Goal: Find contact information: Find contact information

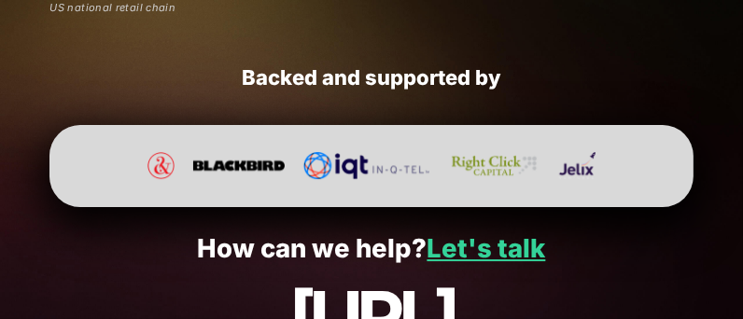
scroll to position [3248, 0]
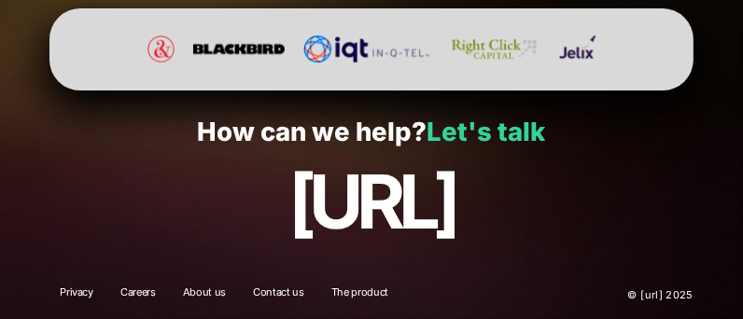
click at [446, 125] on link "Let's talk" at bounding box center [486, 132] width 118 height 32
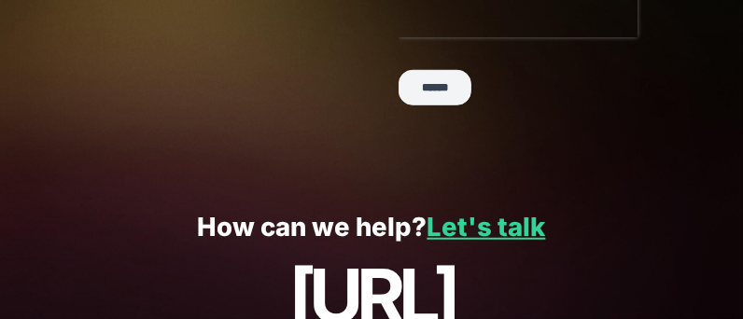
scroll to position [660, 0]
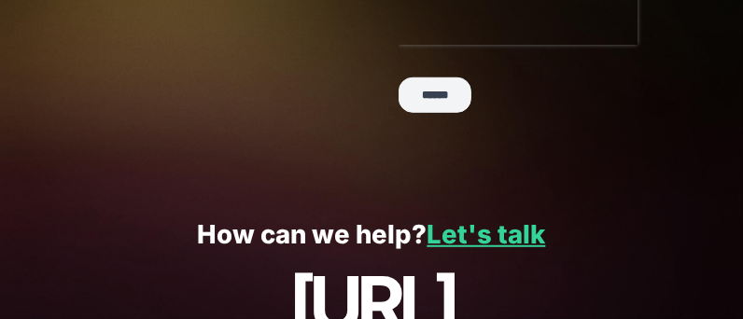
click at [378, 230] on p "How can we help? Let's talk" at bounding box center [372, 234] width 674 height 29
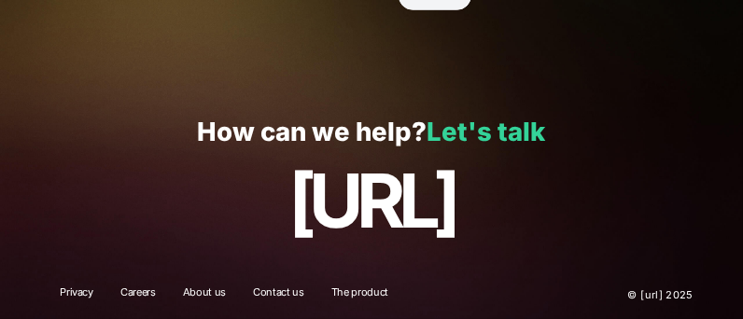
click at [463, 129] on link "Let's talk" at bounding box center [486, 132] width 118 height 32
